Goal: Transaction & Acquisition: Purchase product/service

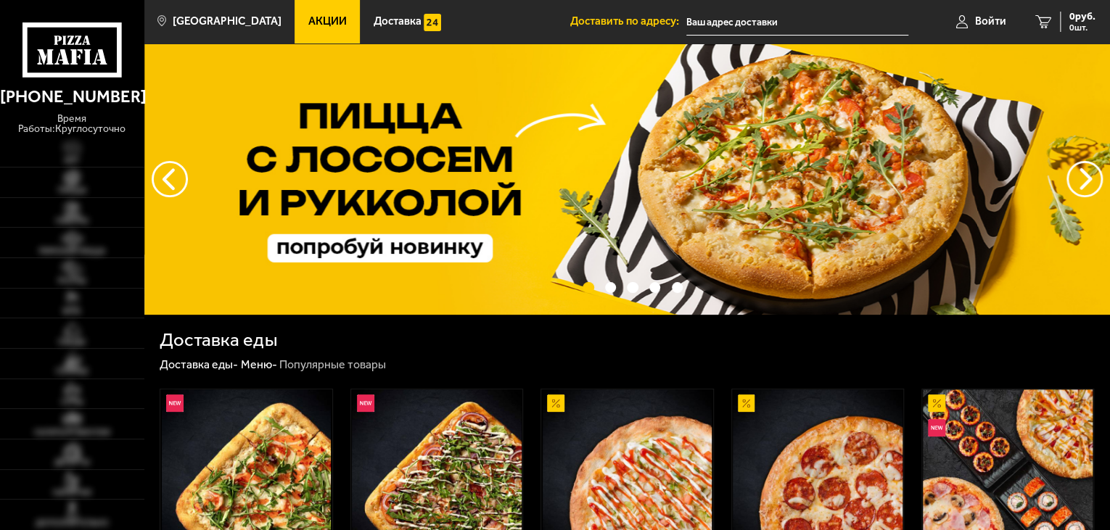
type input "[STREET_ADDRESS]"
click at [63, 172] on img at bounding box center [72, 178] width 44 height 17
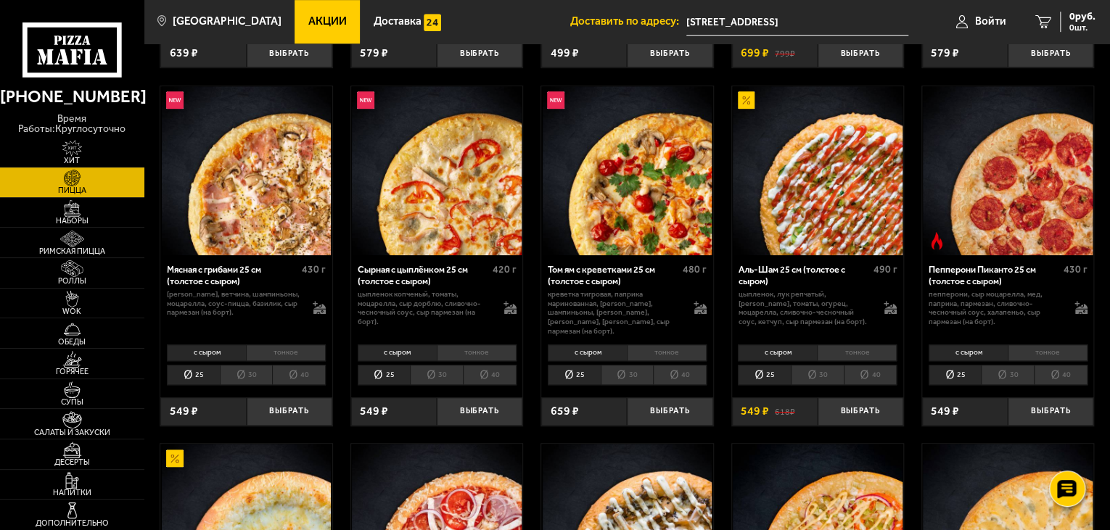
scroll to position [581, 0]
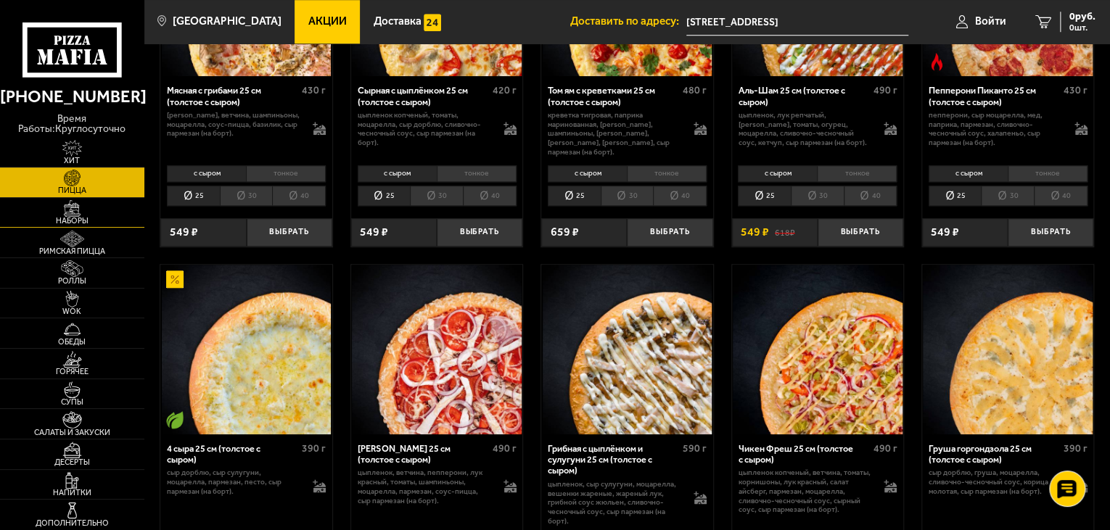
click at [83, 217] on span "Наборы" at bounding box center [72, 221] width 144 height 8
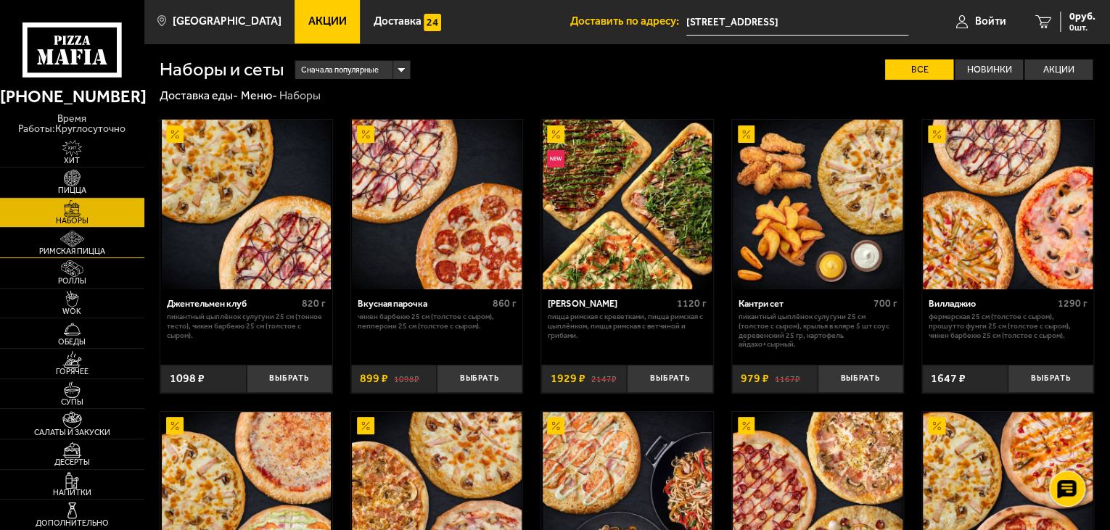
click at [75, 247] on span "Римская пицца" at bounding box center [72, 251] width 144 height 8
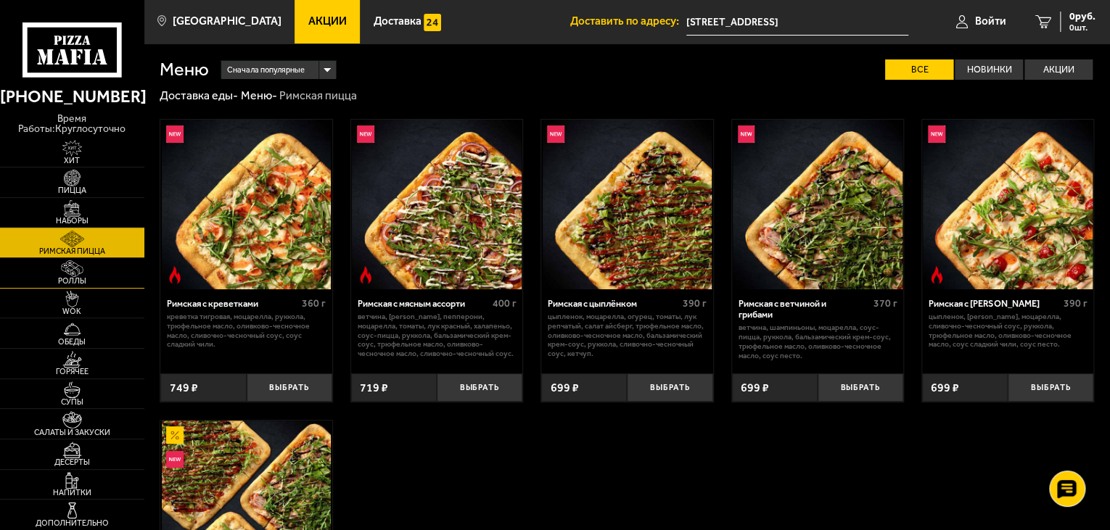
click at [75, 277] on span "Роллы" at bounding box center [72, 281] width 144 height 8
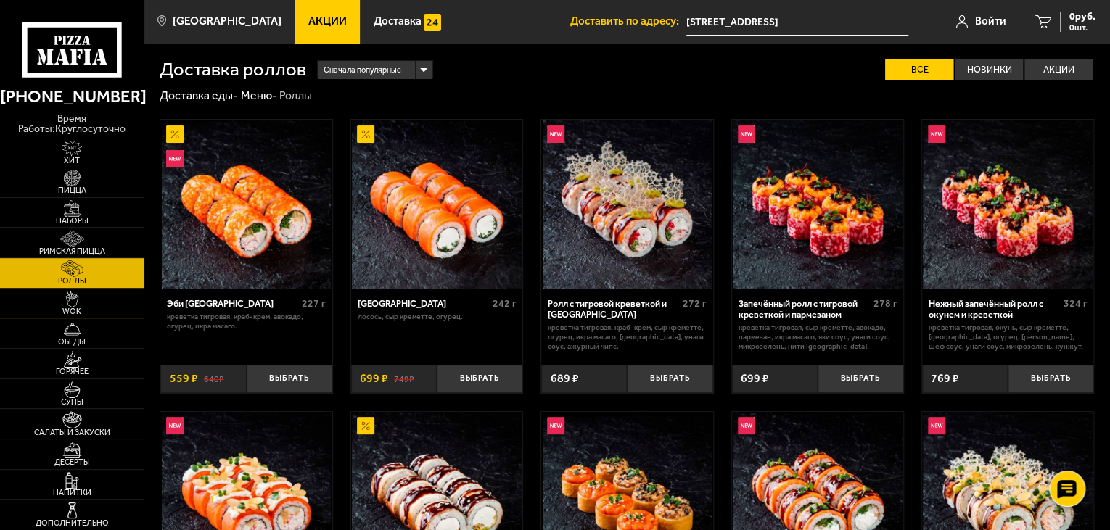
click at [69, 312] on link "WOK" at bounding box center [72, 304] width 144 height 30
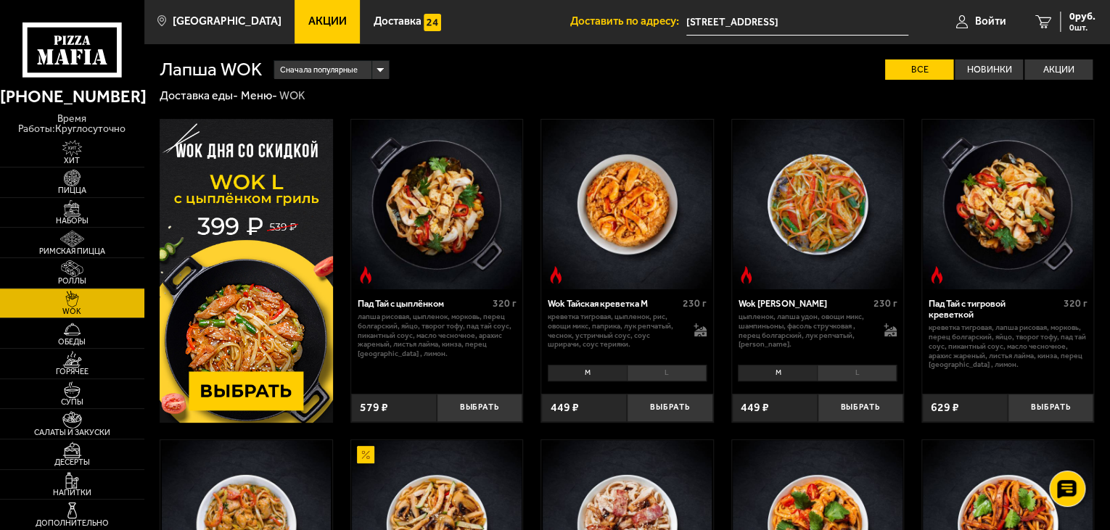
click at [325, 23] on span "Акции" at bounding box center [327, 21] width 38 height 11
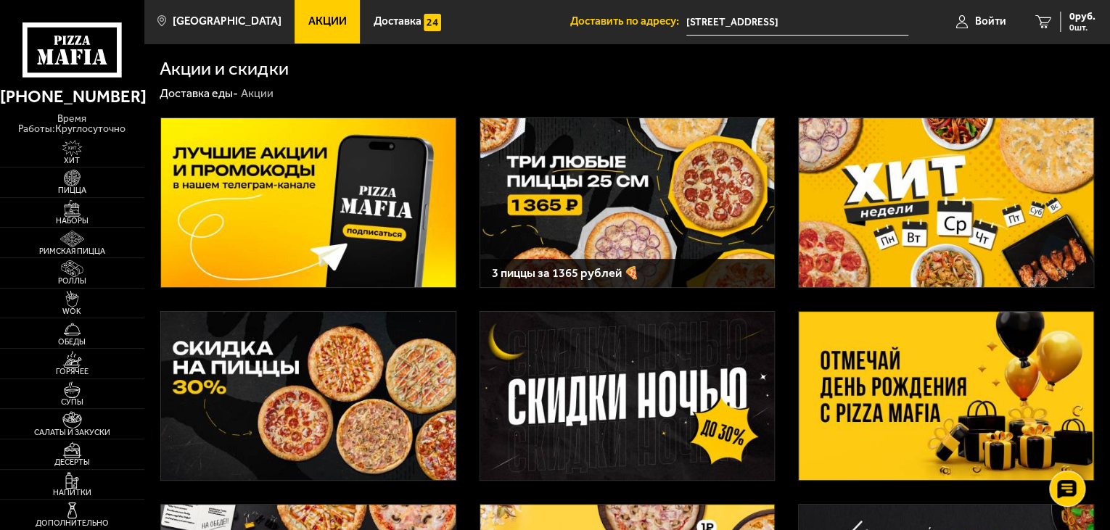
click at [292, 375] on img at bounding box center [308, 396] width 295 height 169
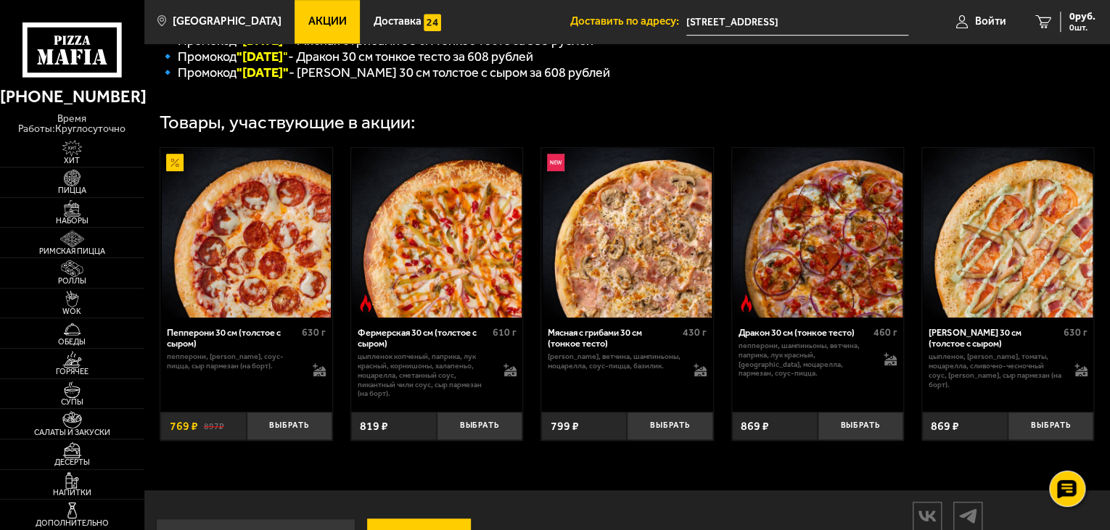
scroll to position [435, 0]
